Goal: Task Accomplishment & Management: Manage account settings

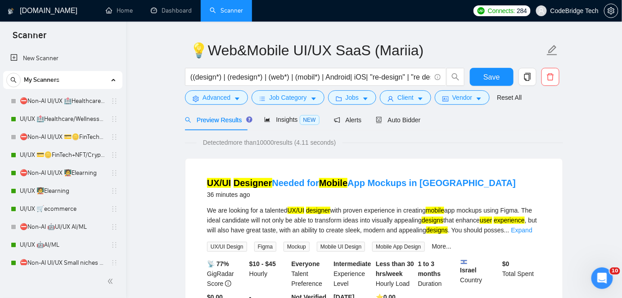
scroll to position [247, 0]
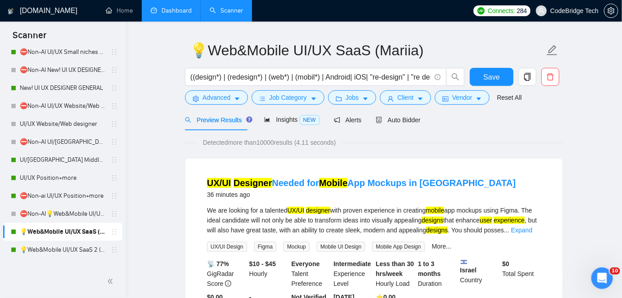
click at [163, 10] on link "Dashboard" at bounding box center [171, 11] width 41 height 8
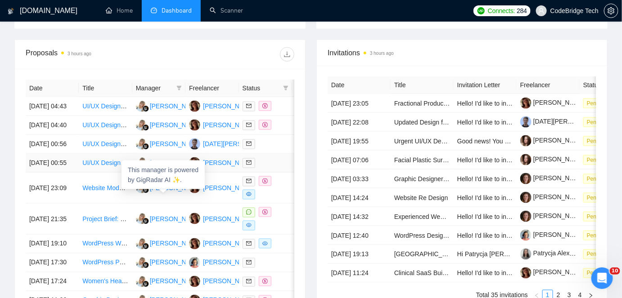
scroll to position [164, 0]
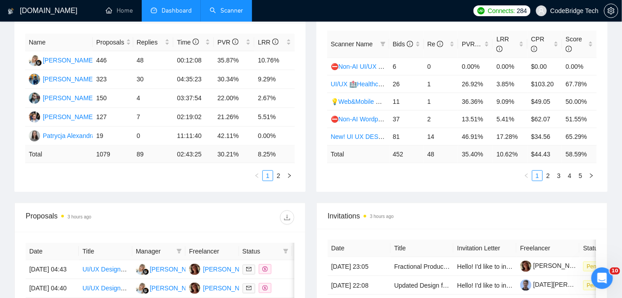
click at [234, 9] on link "Scanner" at bounding box center [226, 11] width 33 height 8
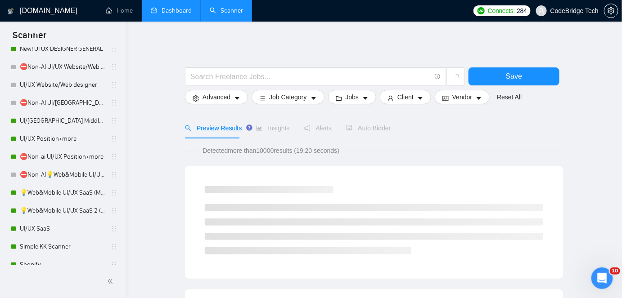
scroll to position [420, 0]
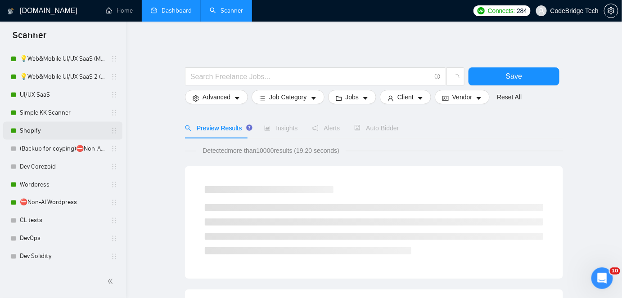
click at [45, 126] on link "Shopify" at bounding box center [63, 131] width 86 height 18
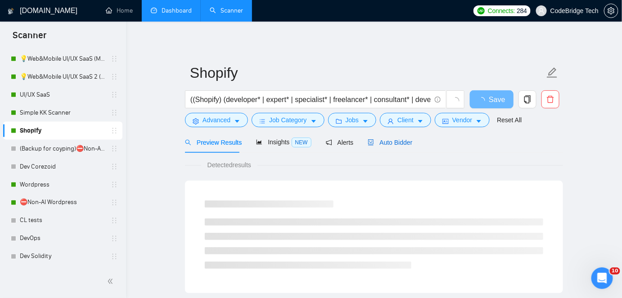
click at [396, 147] on div "Auto Bidder" at bounding box center [390, 143] width 45 height 10
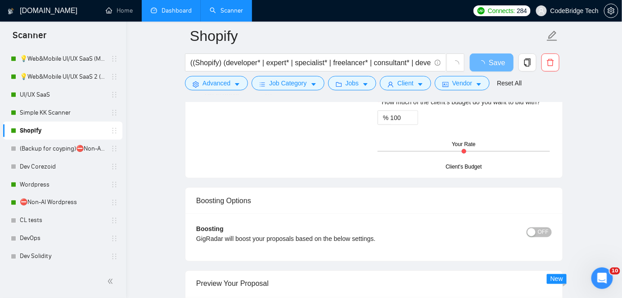
scroll to position [1555, 0]
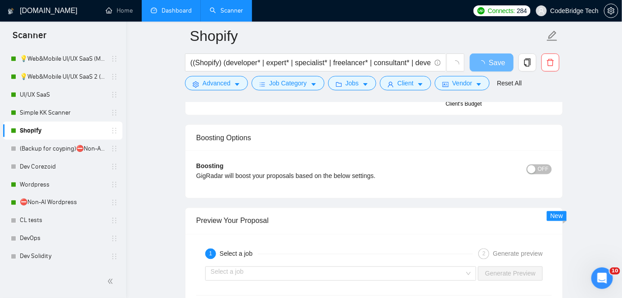
click at [533, 151] on div "Boosting Options" at bounding box center [374, 138] width 356 height 26
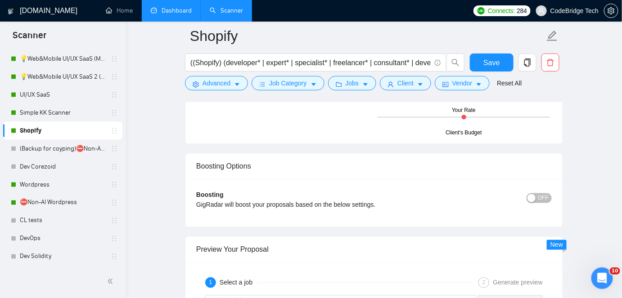
click at [532, 196] on div "button" at bounding box center [532, 198] width 8 height 8
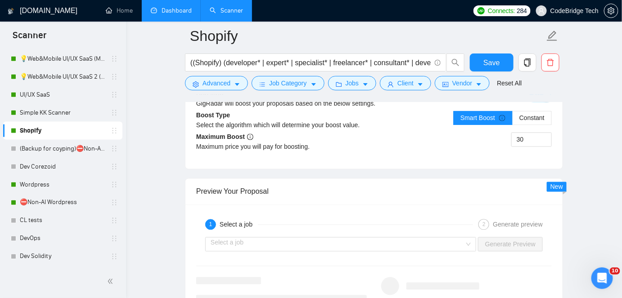
scroll to position [1637, 0]
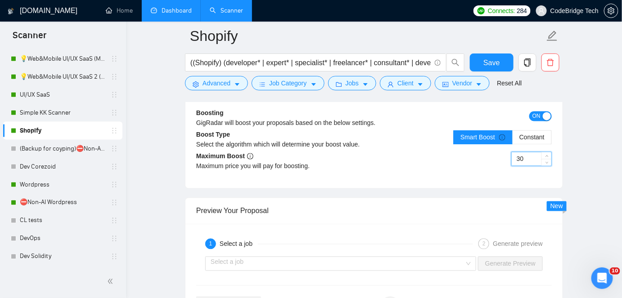
drag, startPoint x: 532, startPoint y: 153, endPoint x: 475, endPoint y: 155, distance: 56.8
click at [475, 155] on div "30" at bounding box center [463, 164] width 178 height 25
type input "40"
click at [523, 131] on label "Constant" at bounding box center [532, 138] width 39 height 14
click at [513, 140] on input "Constant" at bounding box center [513, 140] width 0 height 0
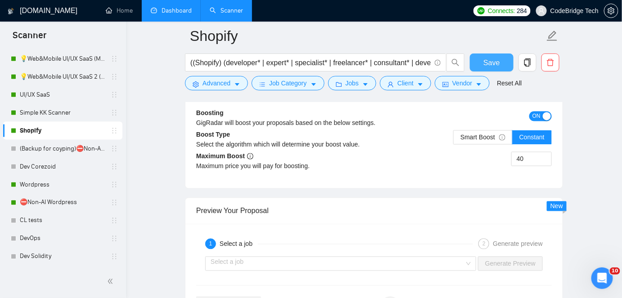
click at [484, 58] on button "Save" at bounding box center [492, 63] width 44 height 18
